Goal: Task Accomplishment & Management: Complete application form

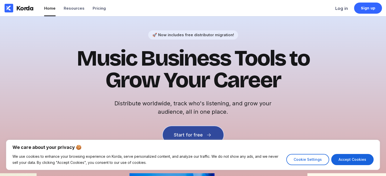
click at [208, 133] on icon at bounding box center [208, 135] width 5 height 5
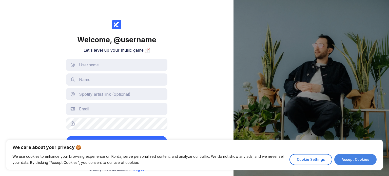
click at [345, 159] on button "Accept Cookies" at bounding box center [356, 159] width 42 height 11
checkbox input "true"
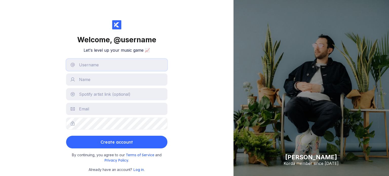
click at [144, 63] on input "text" at bounding box center [116, 65] width 101 height 12
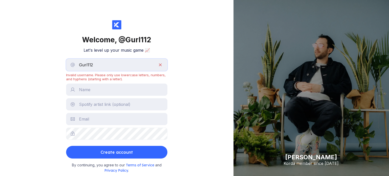
click at [81, 64] on input "Gurl112" at bounding box center [116, 65] width 101 height 12
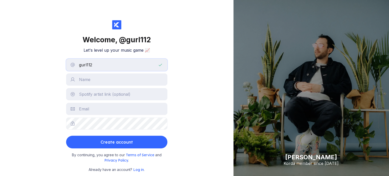
type input "gurl112"
click at [119, 89] on input "text" at bounding box center [116, 94] width 101 height 12
click at [115, 85] on input "text" at bounding box center [116, 80] width 101 height 12
type input "Gurl"
click at [114, 97] on input "text" at bounding box center [116, 94] width 101 height 12
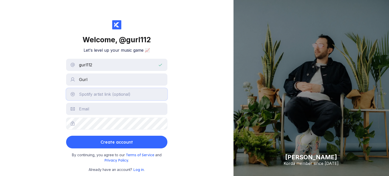
paste input "[URL][DOMAIN_NAME]"
type input "[URL][DOMAIN_NAME]"
click at [96, 112] on input "text" at bounding box center [116, 109] width 101 height 12
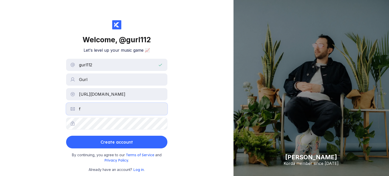
type input "[EMAIL_ADDRESS][DOMAIN_NAME]"
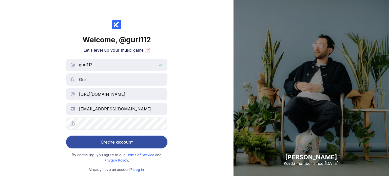
click at [105, 140] on div "Create account" at bounding box center [117, 142] width 32 height 10
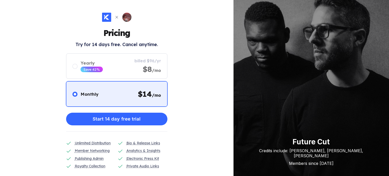
click at [115, 19] on icon at bounding box center [117, 17] width 4 height 4
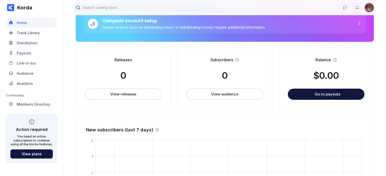
scroll to position [83, 0]
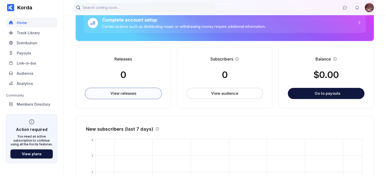
click at [120, 92] on div "View releases" at bounding box center [123, 93] width 26 height 5
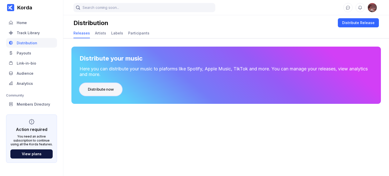
click at [115, 93] on button "Distribute now" at bounding box center [101, 89] width 43 height 13
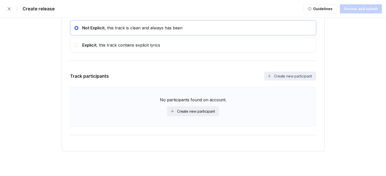
scroll to position [924, 0]
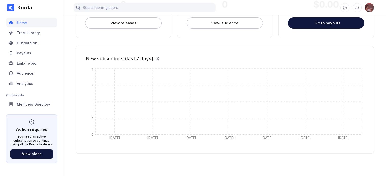
scroll to position [83, 0]
